Goal: Task Accomplishment & Management: Manage account settings

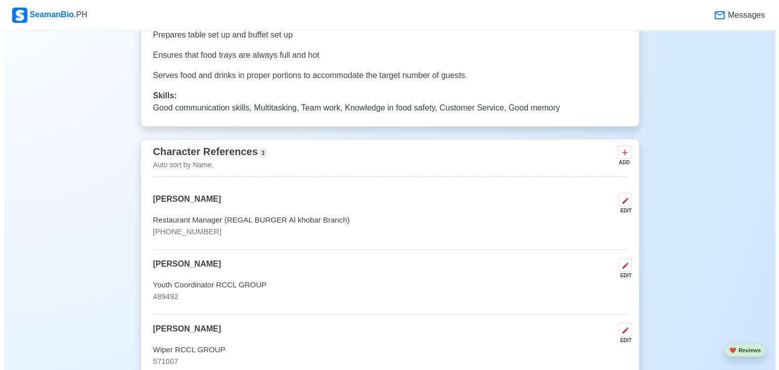
scroll to position [2966, 0]
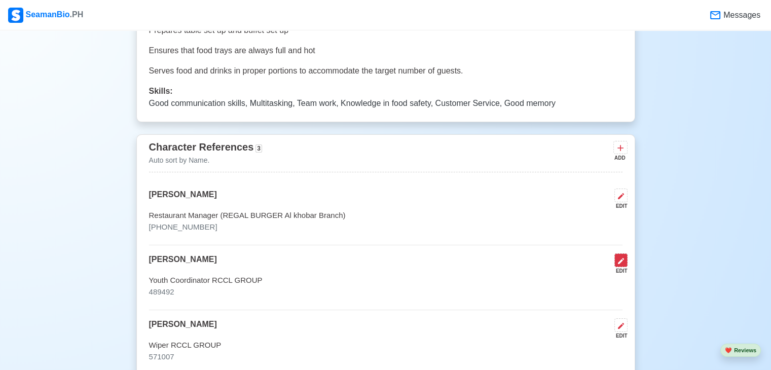
click at [626, 260] on button at bounding box center [621, 261] width 13 height 14
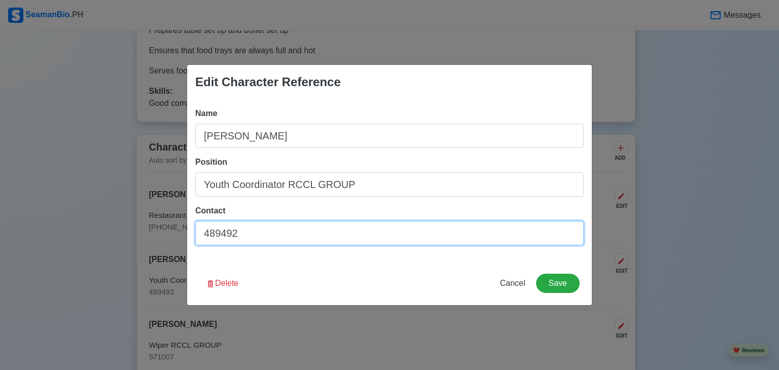
click at [199, 238] on input "489492" at bounding box center [389, 233] width 389 height 24
type input "ID no. 489492"
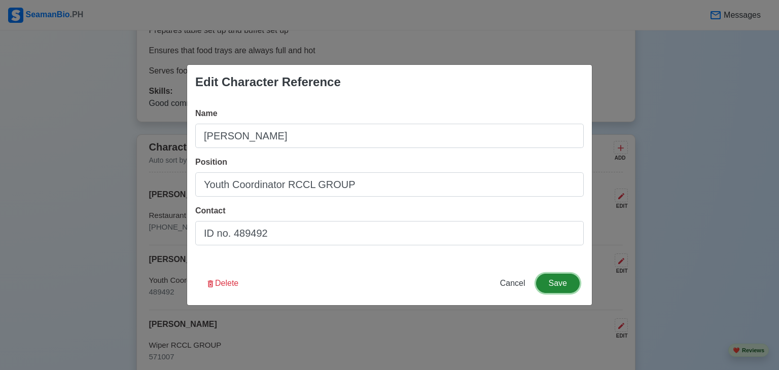
click at [553, 283] on button "Save" at bounding box center [558, 283] width 44 height 19
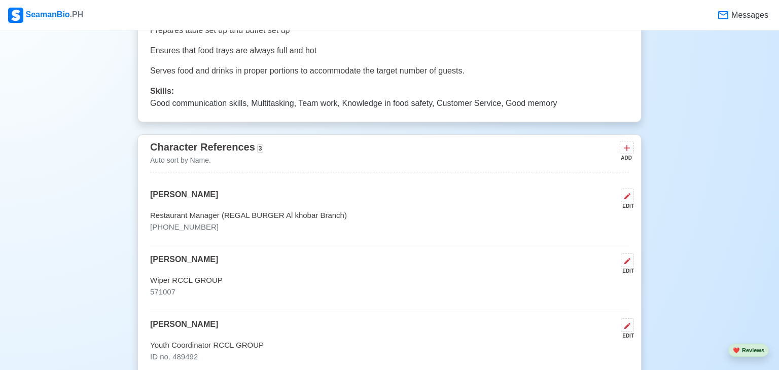
scroll to position [2965, 0]
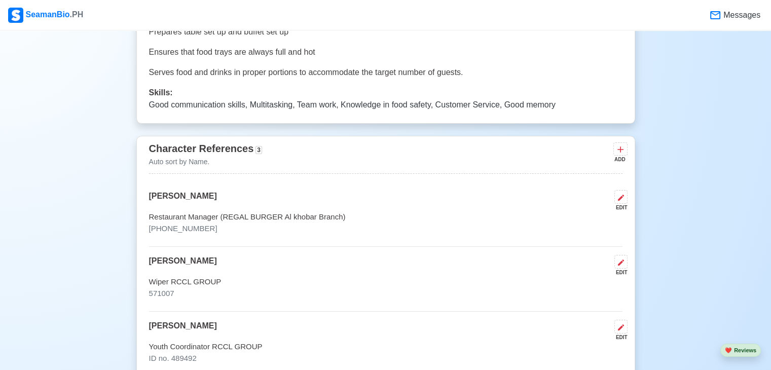
click at [621, 269] on div "EDIT" at bounding box center [619, 273] width 17 height 8
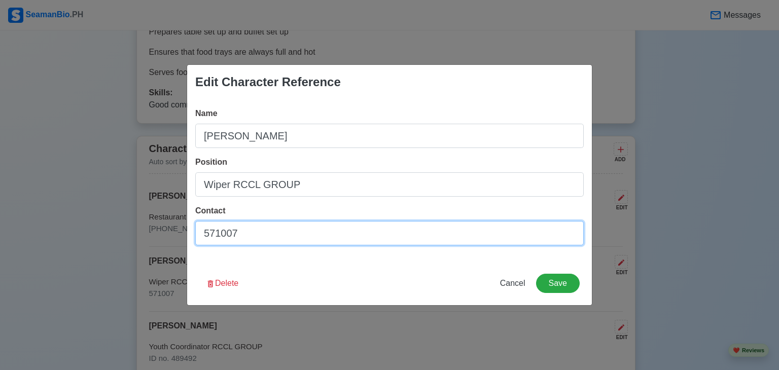
click at [201, 230] on input "571007" at bounding box center [389, 233] width 389 height 24
type input "571007"
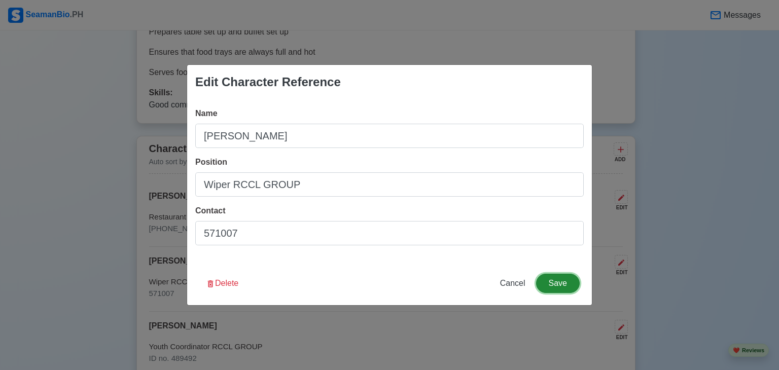
click at [548, 289] on button "Save" at bounding box center [558, 283] width 44 height 19
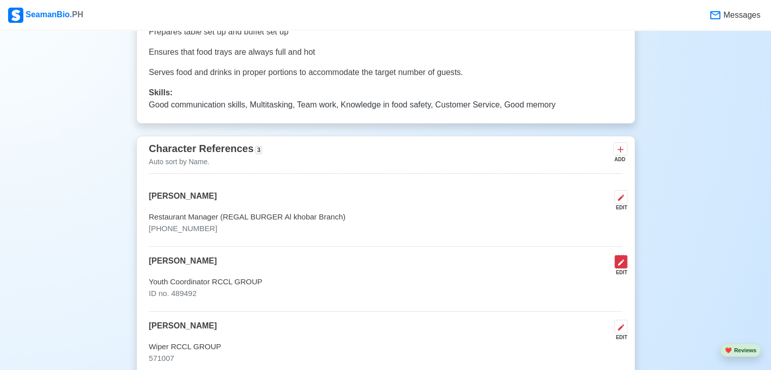
click at [619, 262] on icon at bounding box center [621, 263] width 6 height 6
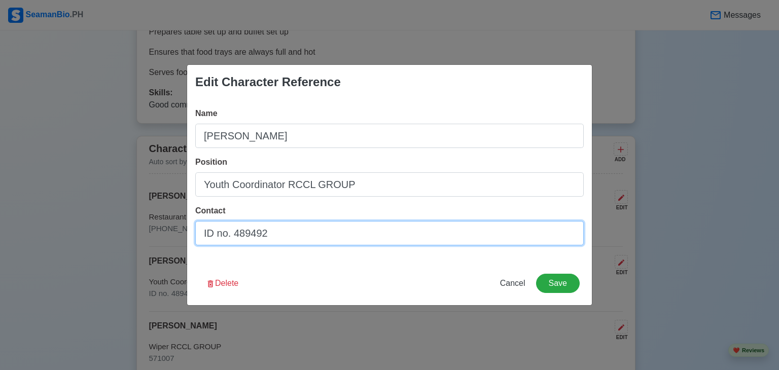
drag, startPoint x: 231, startPoint y: 233, endPoint x: 197, endPoint y: 234, distance: 34.5
click at [197, 234] on input "ID no. 489492" at bounding box center [389, 233] width 389 height 24
type input "489492"
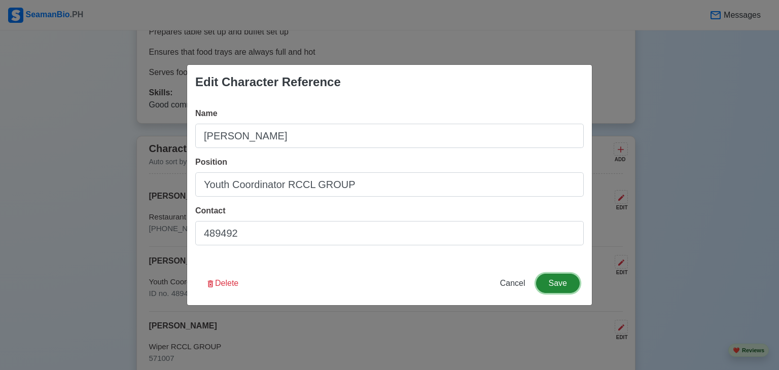
click at [545, 283] on button "Save" at bounding box center [558, 283] width 44 height 19
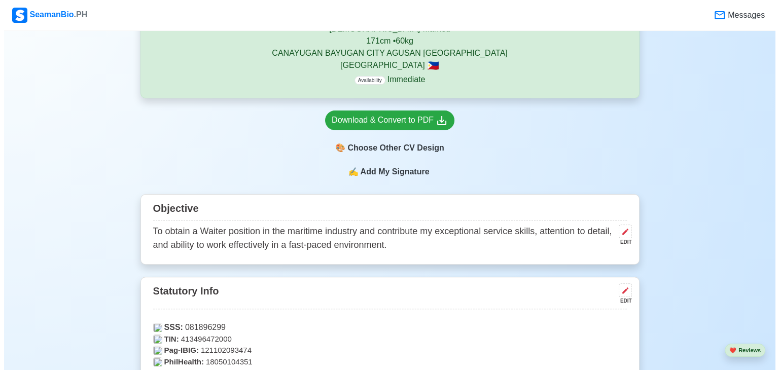
scroll to position [312, 0]
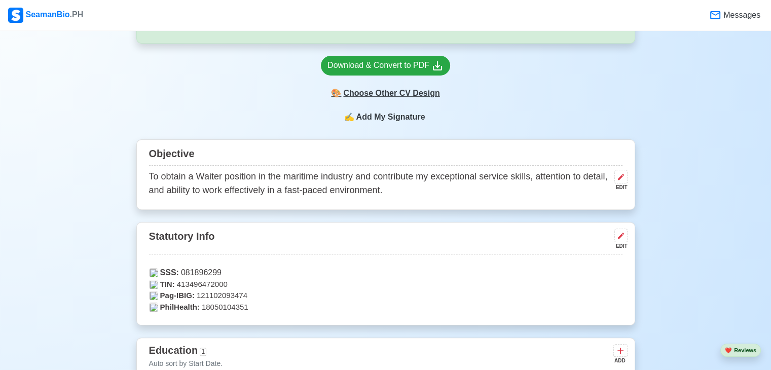
click at [398, 97] on div "🎨 Choose Other CV Design" at bounding box center [385, 93] width 129 height 19
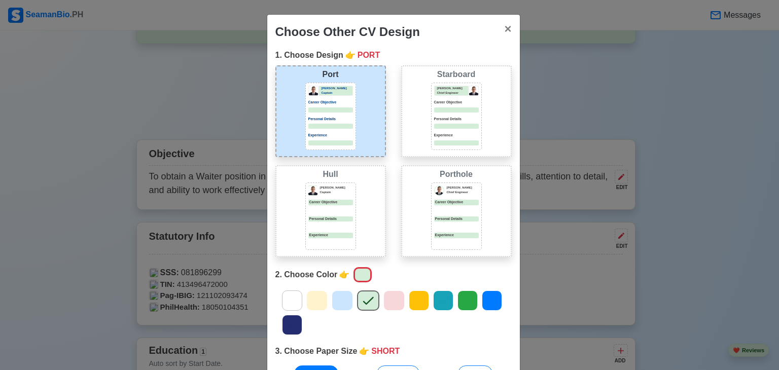
click at [321, 210] on div at bounding box center [330, 209] width 45 height 5
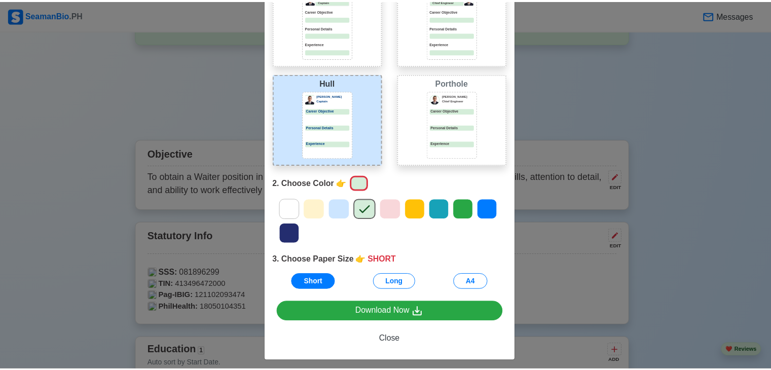
scroll to position [96, 0]
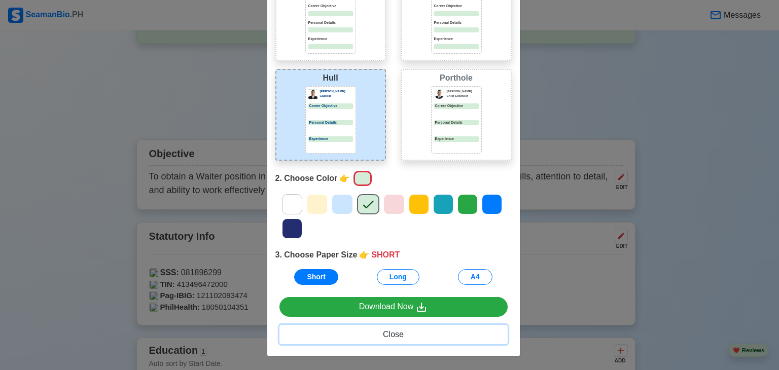
click at [388, 337] on span "Close" at bounding box center [393, 334] width 21 height 9
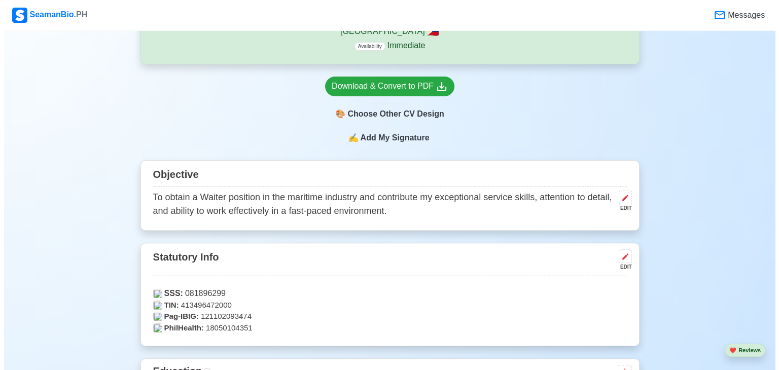
scroll to position [312, 0]
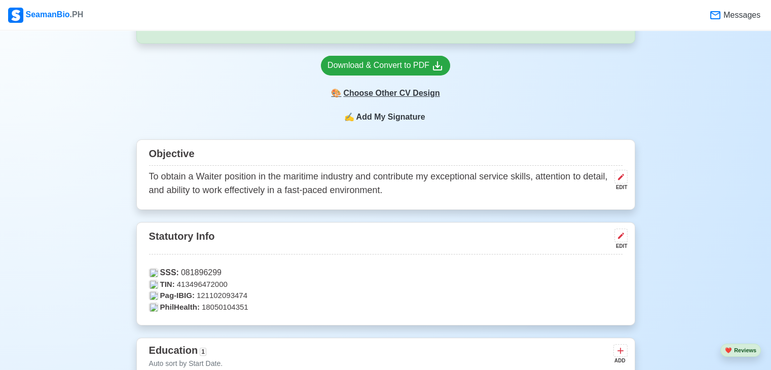
click at [406, 94] on div "🎨 Choose Other CV Design" at bounding box center [385, 93] width 129 height 19
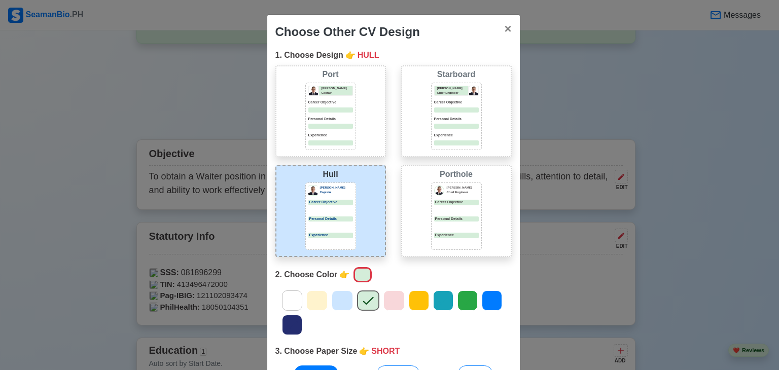
click at [341, 102] on p "Career Objective" at bounding box center [330, 103] width 45 height 6
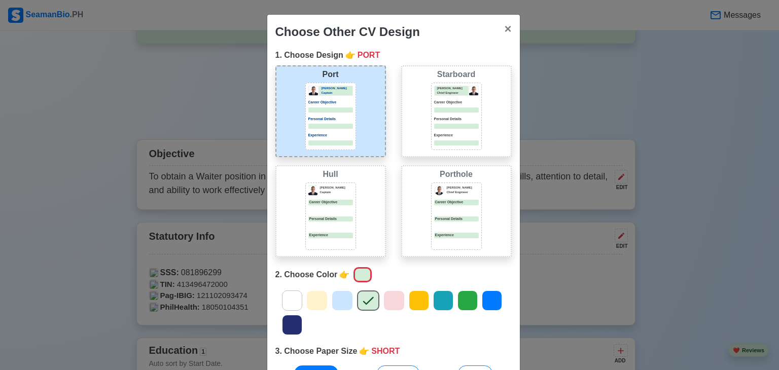
click at [343, 301] on icon at bounding box center [342, 300] width 15 height 15
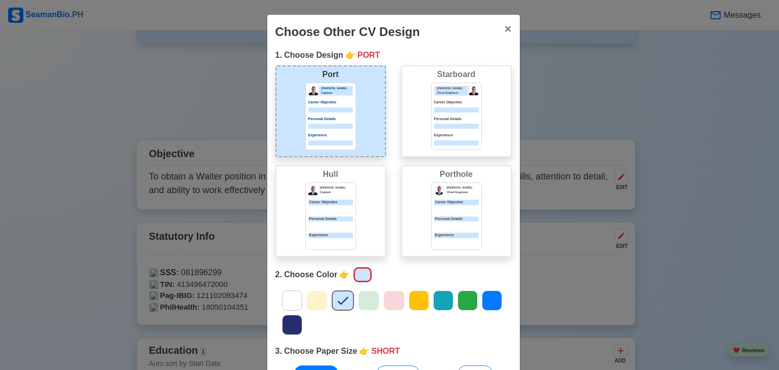
click at [411, 303] on icon at bounding box center [418, 300] width 15 height 15
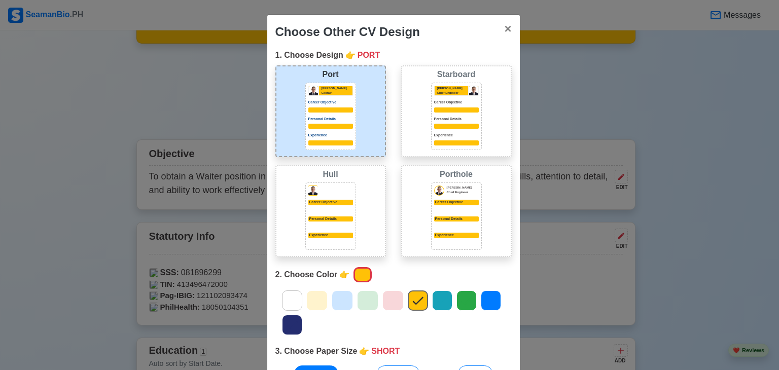
click at [393, 300] on icon at bounding box center [392, 300] width 15 height 15
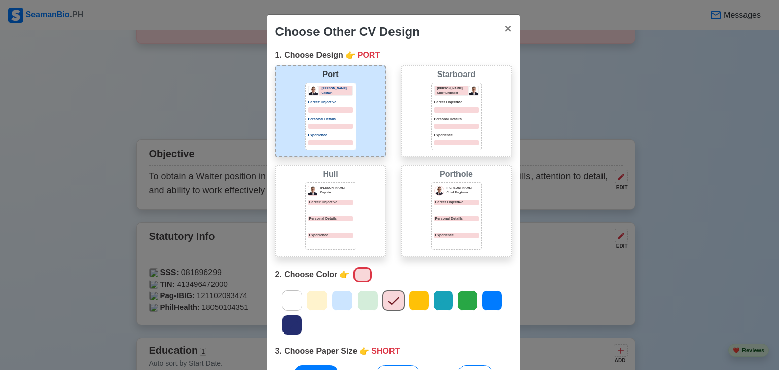
click at [364, 299] on icon at bounding box center [367, 300] width 15 height 15
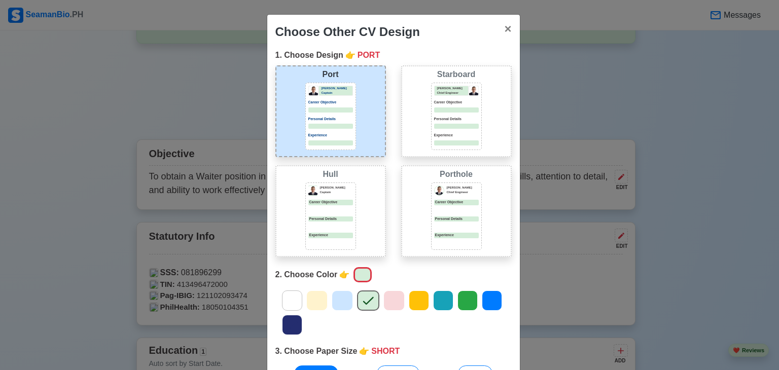
click at [437, 300] on icon at bounding box center [443, 300] width 15 height 15
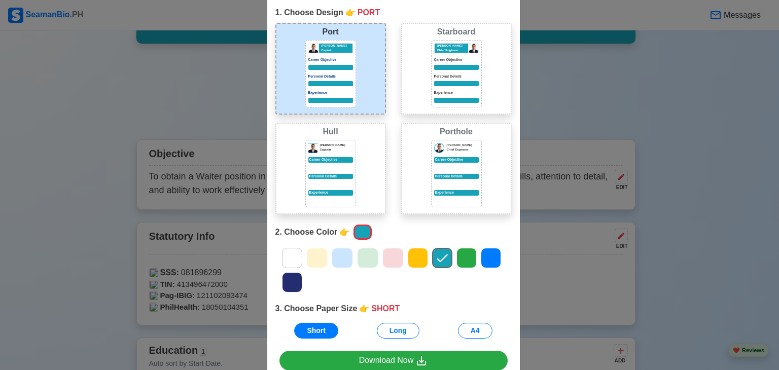
scroll to position [56, 0]
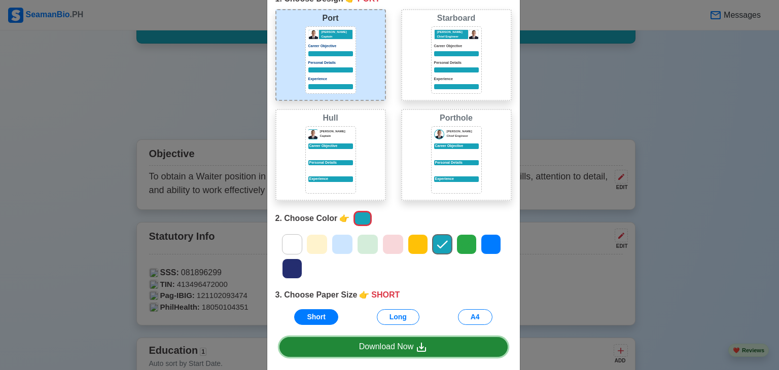
click at [372, 345] on div "Download Now" at bounding box center [393, 347] width 69 height 13
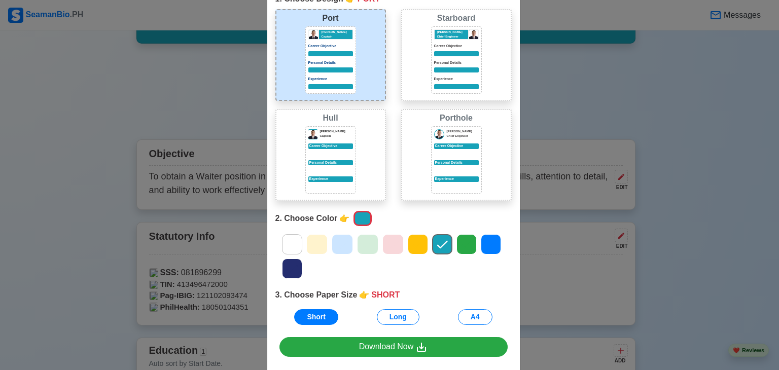
click at [339, 243] on icon at bounding box center [342, 245] width 11 height 8
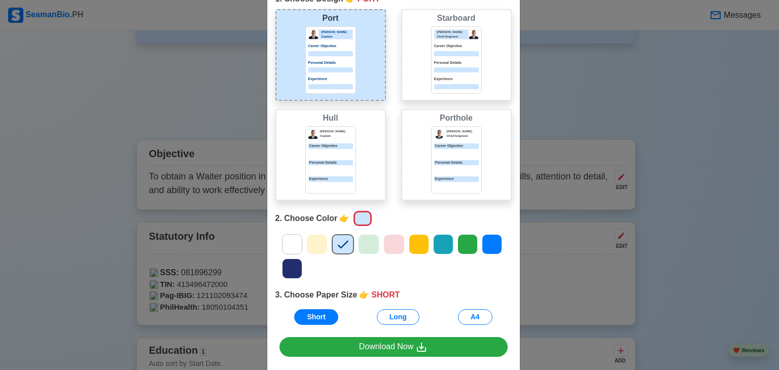
click at [350, 242] on div at bounding box center [394, 256] width 252 height 49
click at [361, 242] on icon at bounding box center [368, 244] width 15 height 15
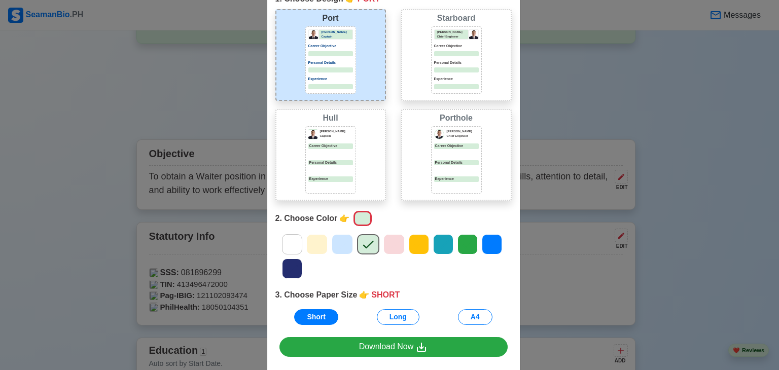
click at [439, 154] on div at bounding box center [456, 153] width 45 height 5
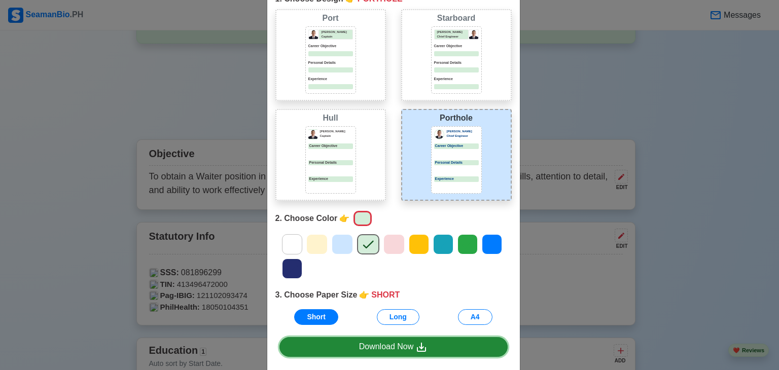
click at [367, 350] on div "Download Now" at bounding box center [393, 347] width 69 height 13
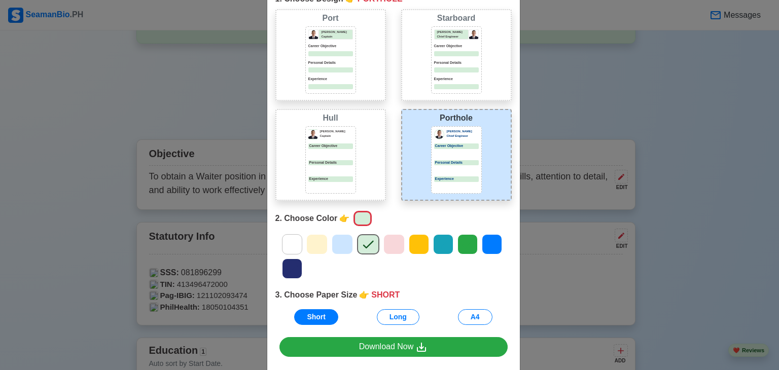
click at [460, 153] on div at bounding box center [456, 153] width 45 height 5
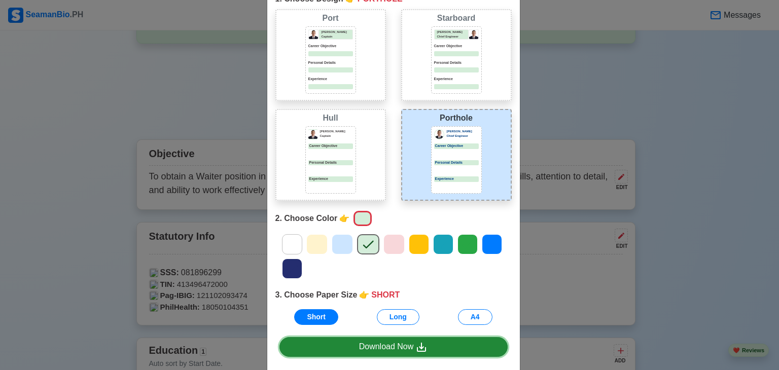
click at [404, 347] on div "Download Now" at bounding box center [393, 347] width 69 height 13
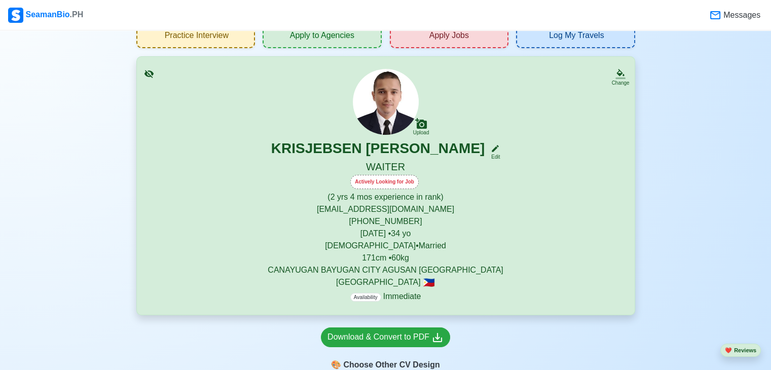
scroll to position [53, 0]
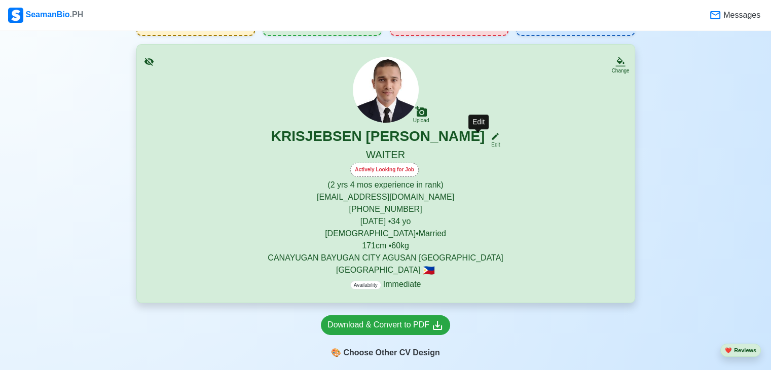
click at [491, 138] on icon at bounding box center [495, 136] width 9 height 9
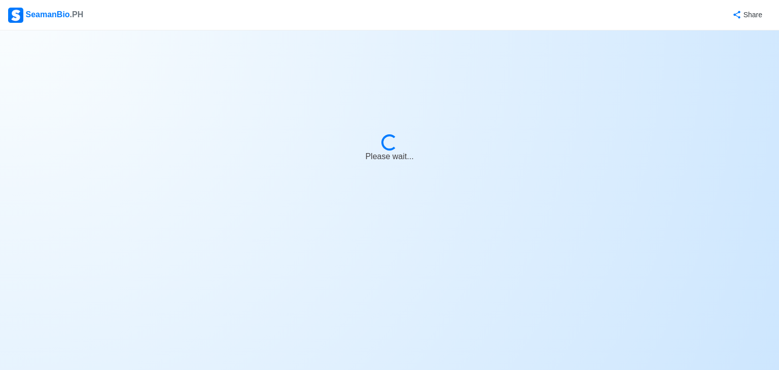
select select "Actively Looking for Job"
select select "Visible for Hiring"
select select "Married"
select select "[DEMOGRAPHIC_DATA]"
select select "PH"
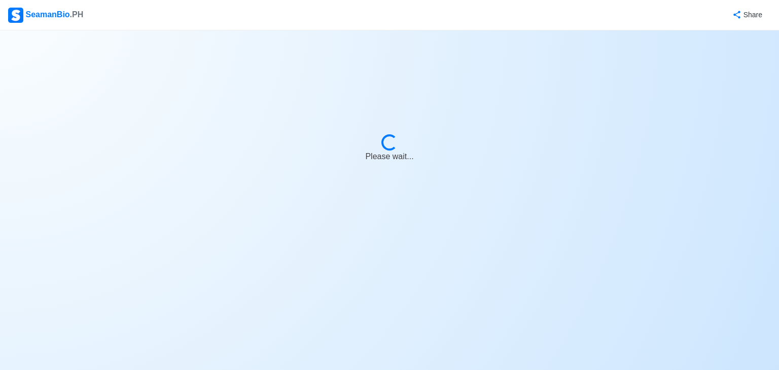
select select "2"
select select "4"
select select "4102416000000"
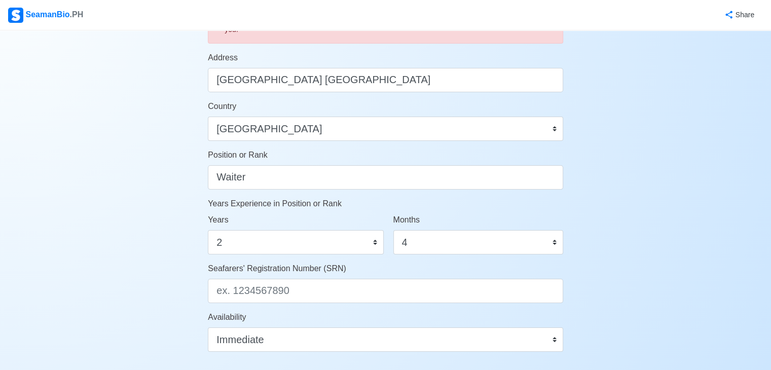
scroll to position [418, 0]
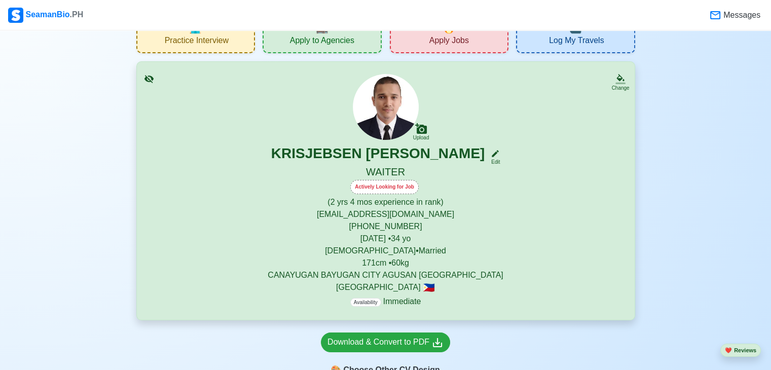
scroll to position [40, 0]
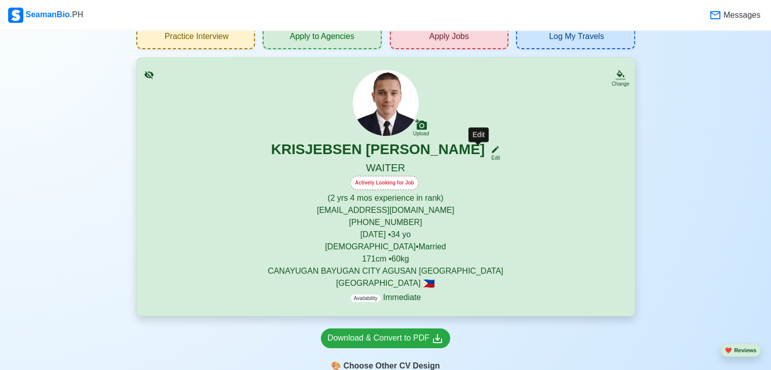
click at [491, 153] on icon at bounding box center [495, 149] width 9 height 9
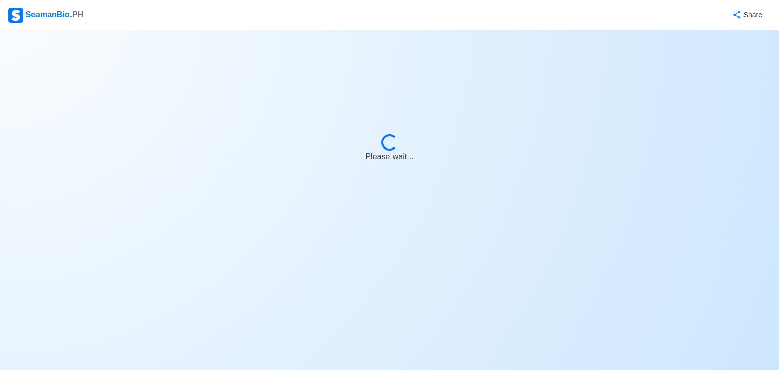
select select "Actively Looking for Job"
select select "Visible for Hiring"
select select "Married"
select select "[DEMOGRAPHIC_DATA]"
select select "PH"
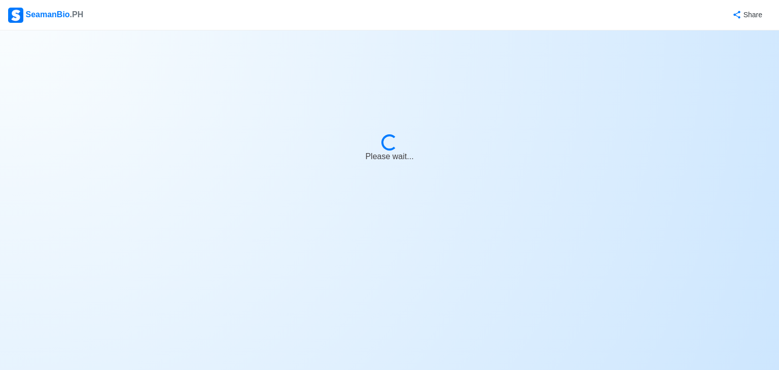
select select "2"
select select "4"
select select "4102416000000"
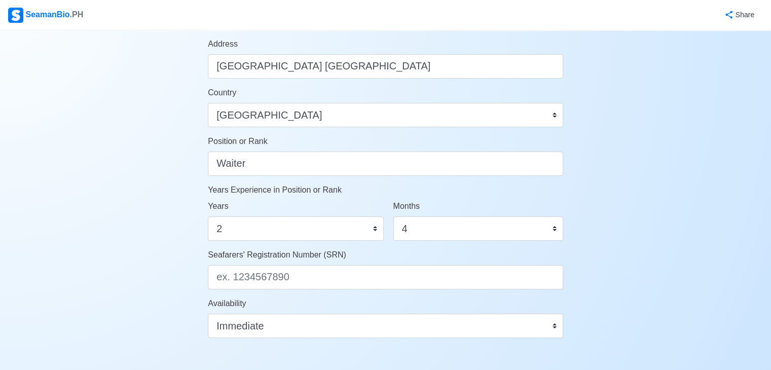
scroll to position [428, 0]
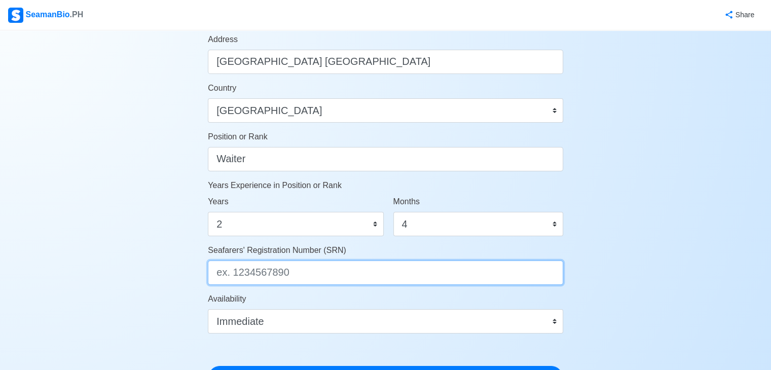
click at [340, 274] on input "Seafarers' Registration Number (SRN)" at bounding box center [386, 273] width 356 height 24
paste input "9109080158"
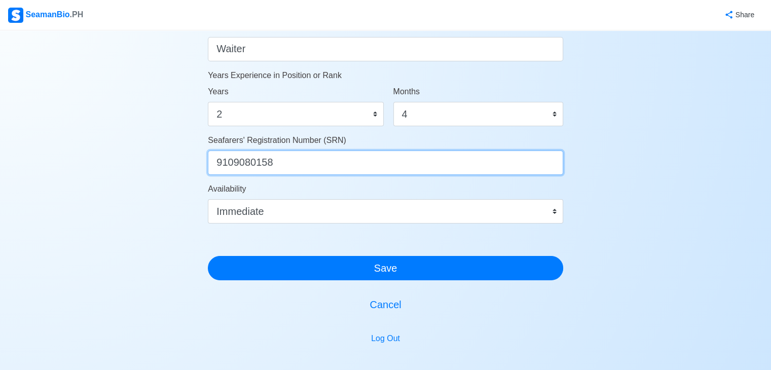
scroll to position [543, 0]
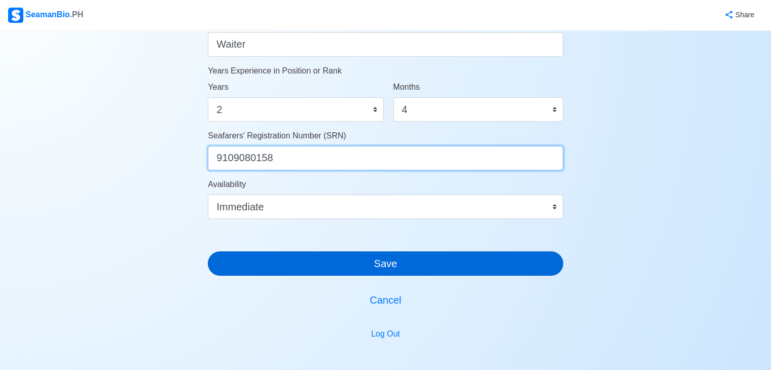
type input "9109080158"
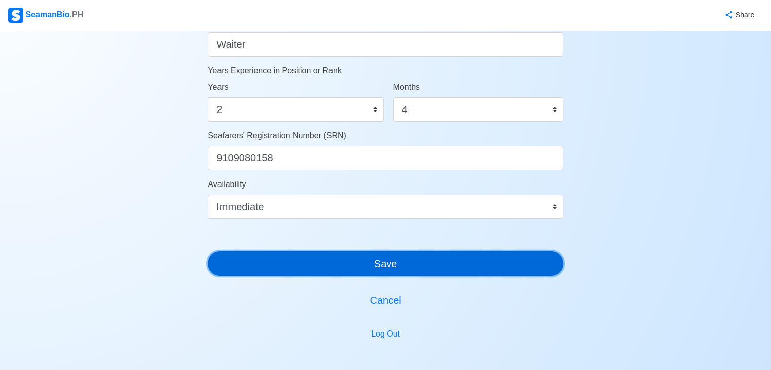
click at [459, 266] on button "Save" at bounding box center [386, 264] width 356 height 24
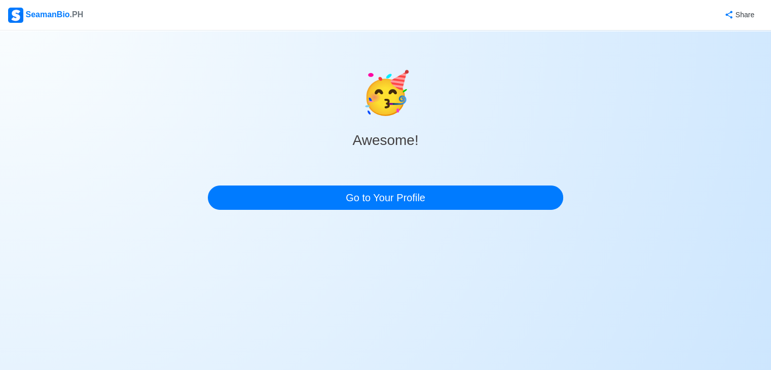
scroll to position [0, 0]
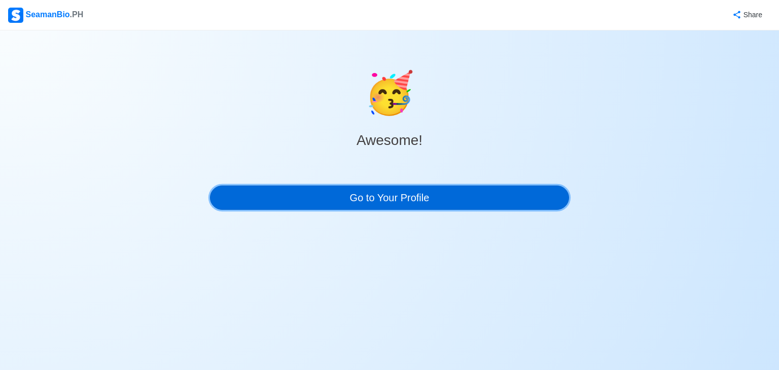
click at [368, 203] on link "Go to Your Profile" at bounding box center [389, 198] width 359 height 24
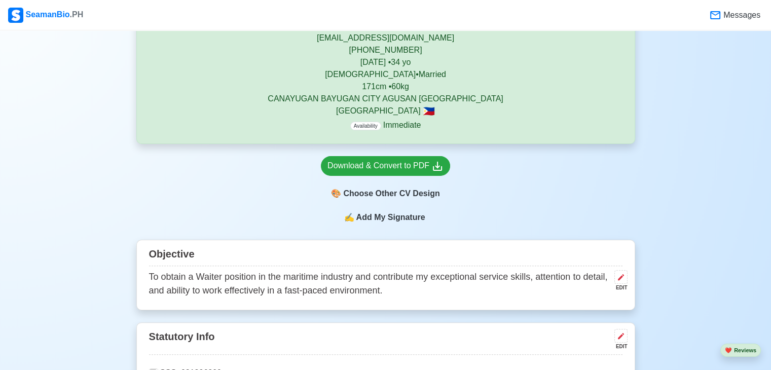
scroll to position [220, 0]
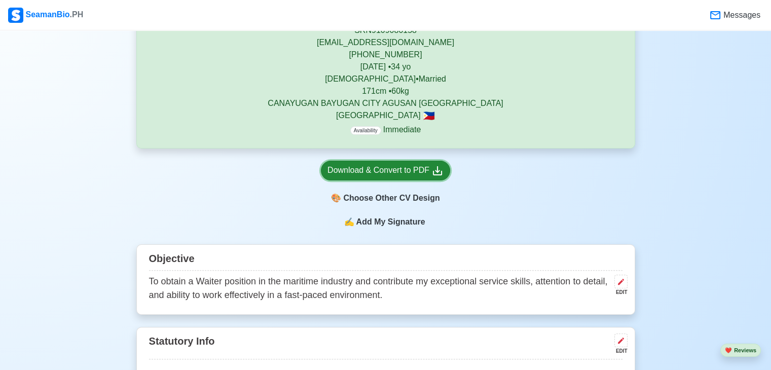
click at [424, 170] on div "Download & Convert to PDF" at bounding box center [386, 170] width 116 height 13
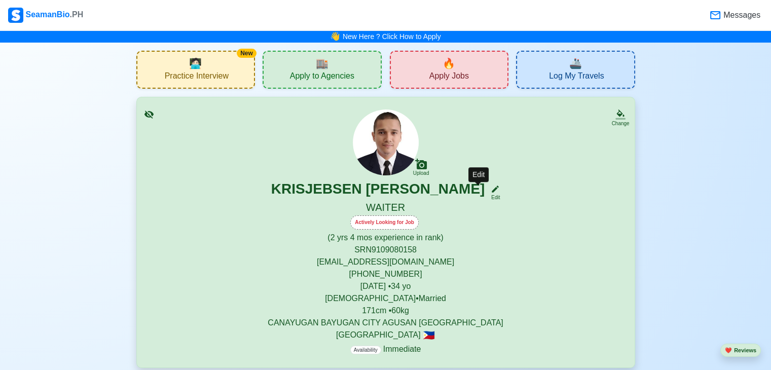
click at [493, 193] on icon at bounding box center [496, 189] width 7 height 7
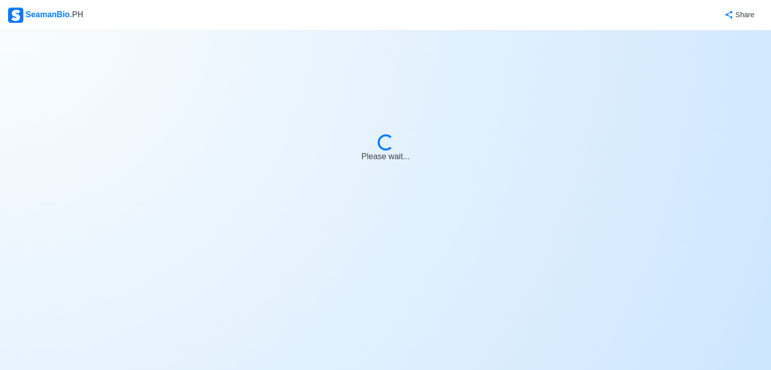
select select "Actively Looking for Job"
select select "Visible for Hiring"
select select "Married"
select select "[DEMOGRAPHIC_DATA]"
select select "PH"
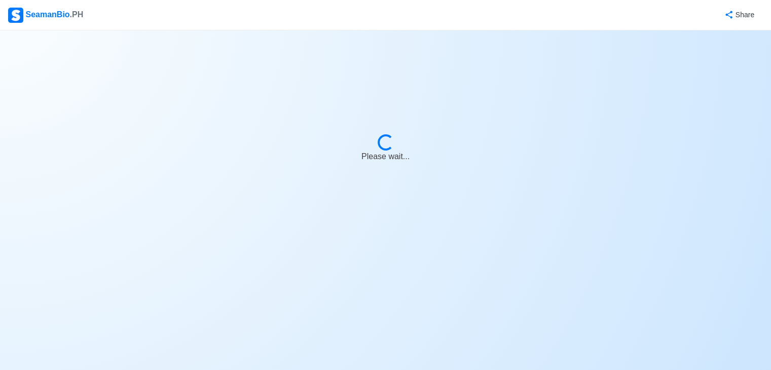
select select "2"
select select "4"
select select "4102416000000"
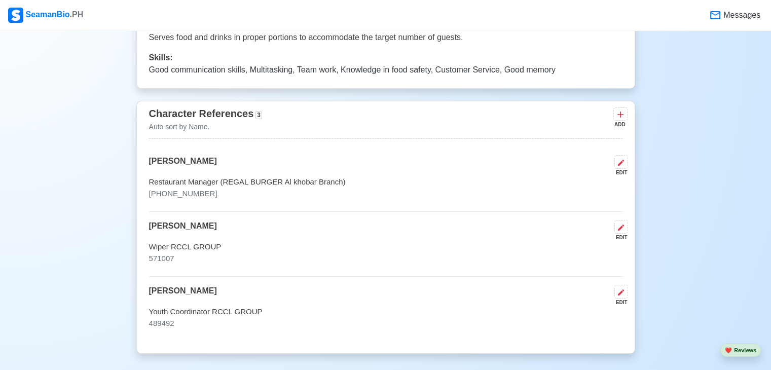
scroll to position [3029, 0]
